Goal: Complete application form: Complete application form

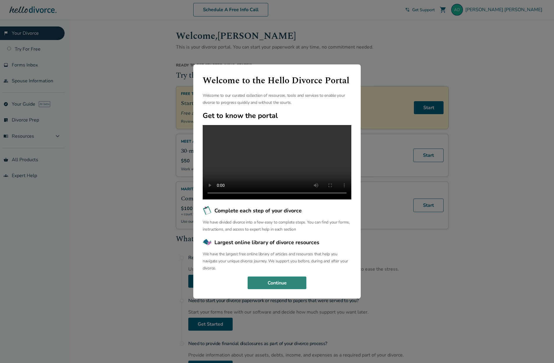
click at [285, 287] on button "Continue" at bounding box center [277, 282] width 59 height 13
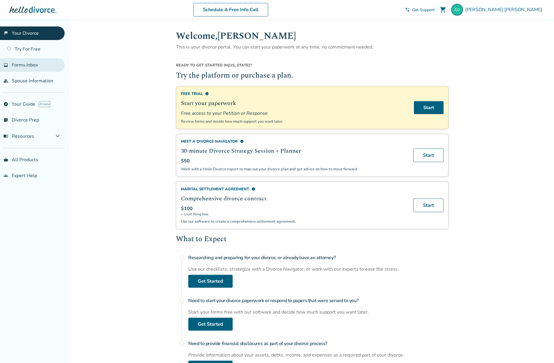
click at [37, 65] on span "Forms Inbox" at bounding box center [25, 65] width 26 height 6
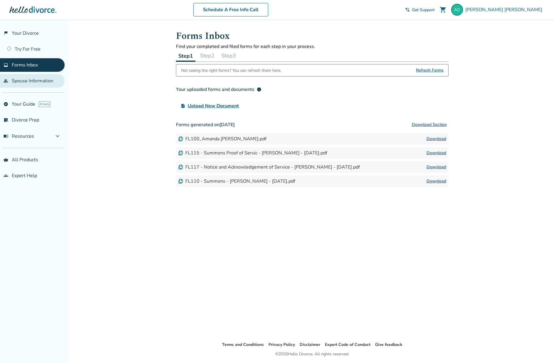
click at [39, 80] on link "people Spouse Information" at bounding box center [32, 81] width 65 height 14
